Goal: Task Accomplishment & Management: Manage account settings

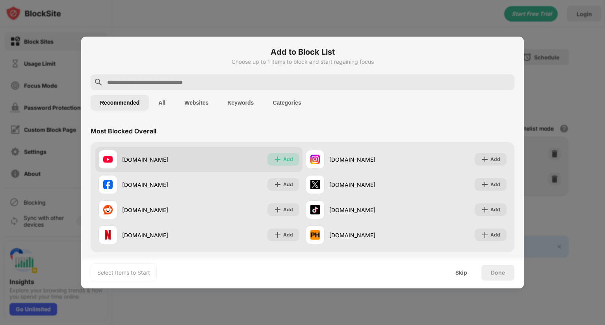
click at [279, 156] on img at bounding box center [278, 160] width 8 height 8
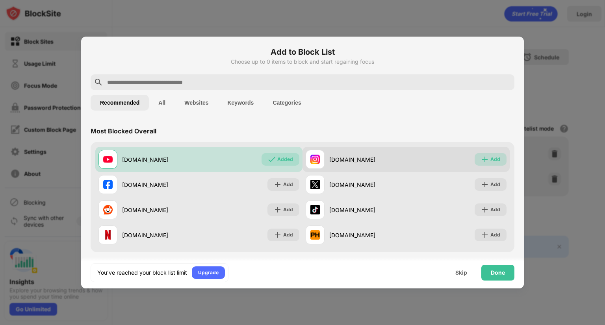
click at [483, 161] on div "Add" at bounding box center [490, 159] width 32 height 13
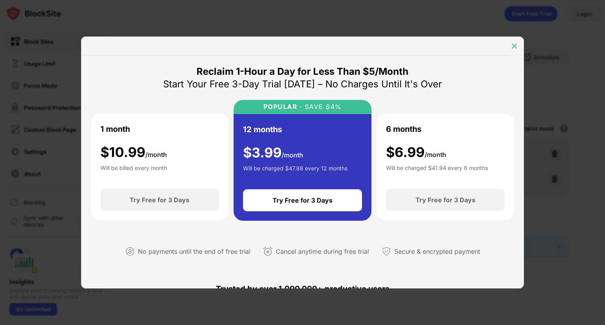
click at [515, 44] on img at bounding box center [514, 46] width 8 height 8
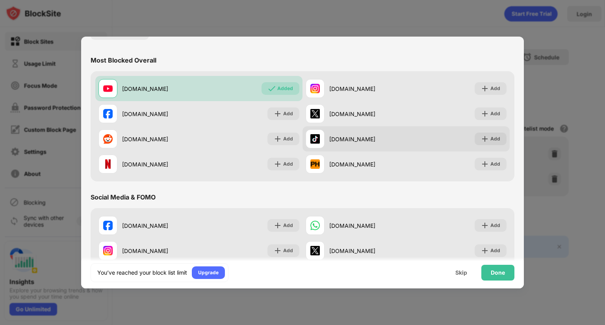
scroll to position [67, 0]
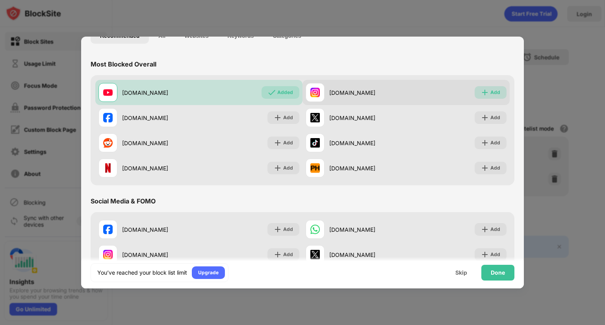
click at [484, 88] on div "Add" at bounding box center [490, 92] width 32 height 13
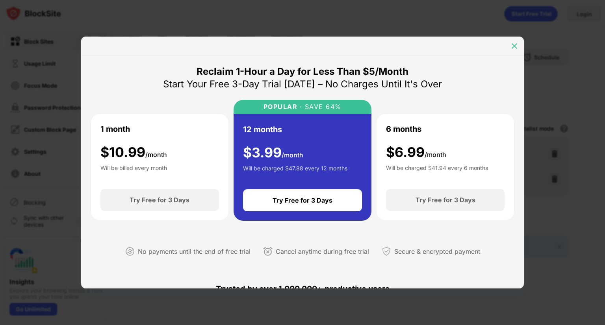
click at [518, 43] on div at bounding box center [514, 46] width 13 height 13
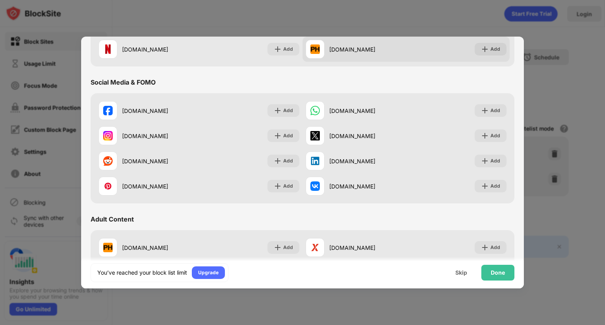
scroll to position [187, 0]
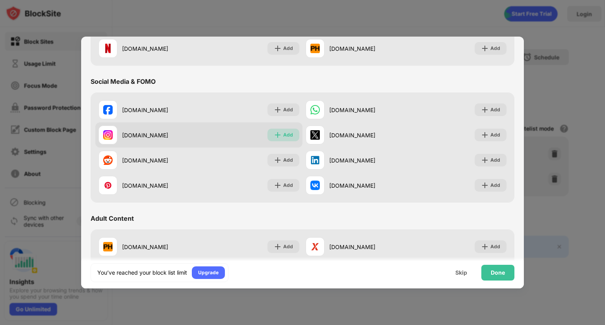
click at [280, 129] on div "Add" at bounding box center [283, 135] width 32 height 13
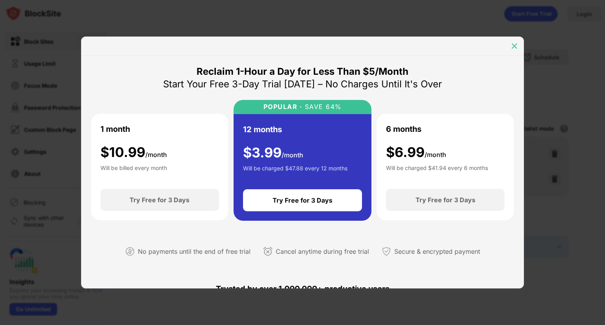
click at [511, 48] on img at bounding box center [514, 46] width 8 height 8
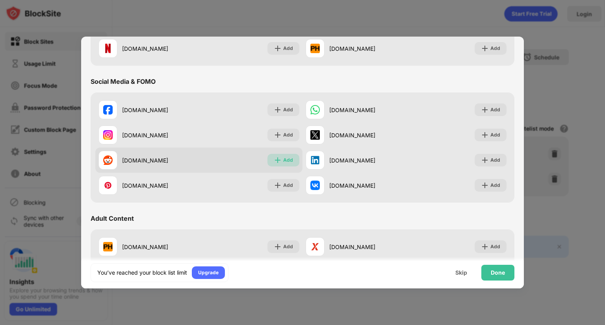
click at [287, 156] on div "Add" at bounding box center [283, 160] width 32 height 13
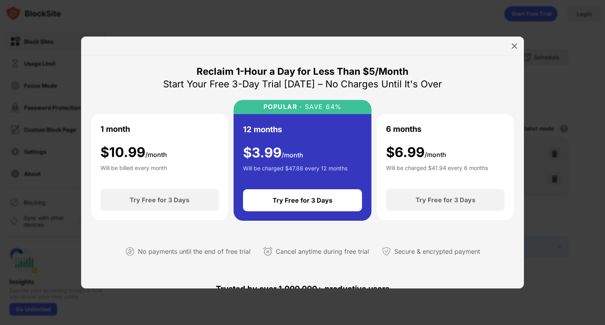
click at [287, 156] on span "/month" at bounding box center [293, 155] width 22 height 8
click at [513, 44] on img at bounding box center [514, 46] width 8 height 8
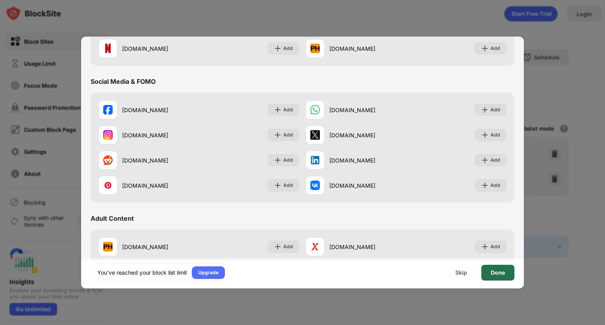
click at [506, 268] on div "Done" at bounding box center [497, 273] width 33 height 16
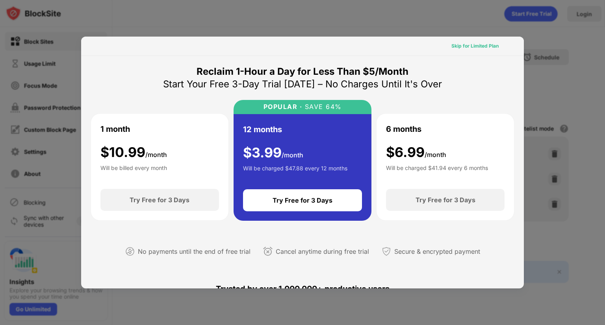
click at [472, 46] on div "Skip for Limited Plan" at bounding box center [474, 46] width 47 height 8
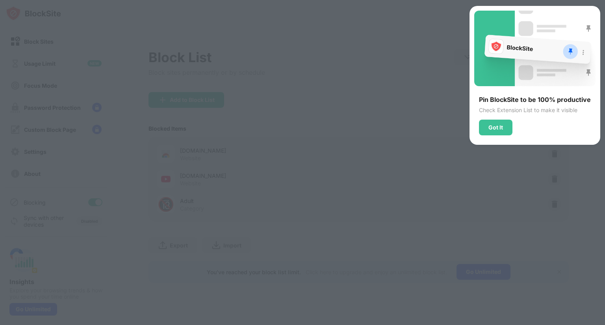
click at [408, 57] on div at bounding box center [302, 162] width 605 height 325
